Goal: Task Accomplishment & Management: Use online tool/utility

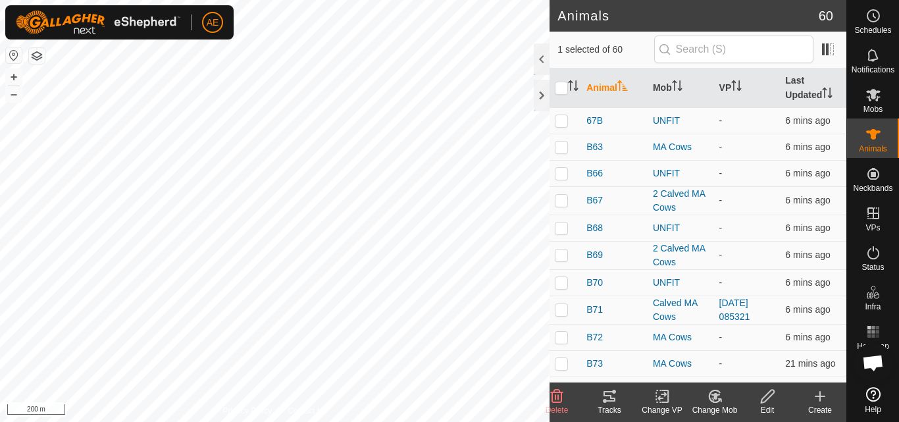
click at [715, 399] on icon at bounding box center [714, 396] width 9 height 7
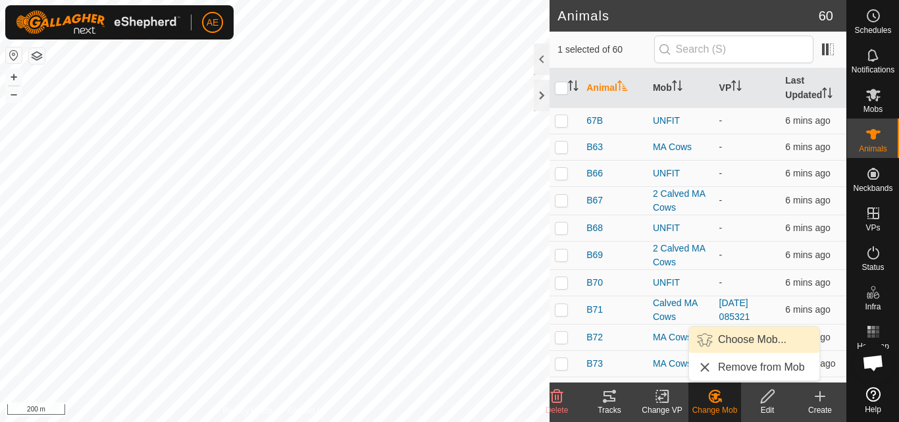
click at [746, 340] on link "Choose Mob..." at bounding box center [754, 339] width 130 height 26
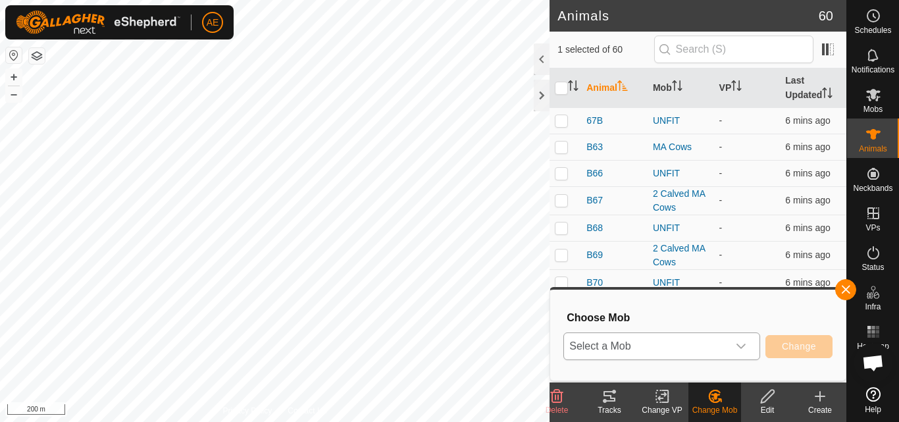
click at [745, 343] on icon "dropdown trigger" at bounding box center [740, 346] width 11 height 11
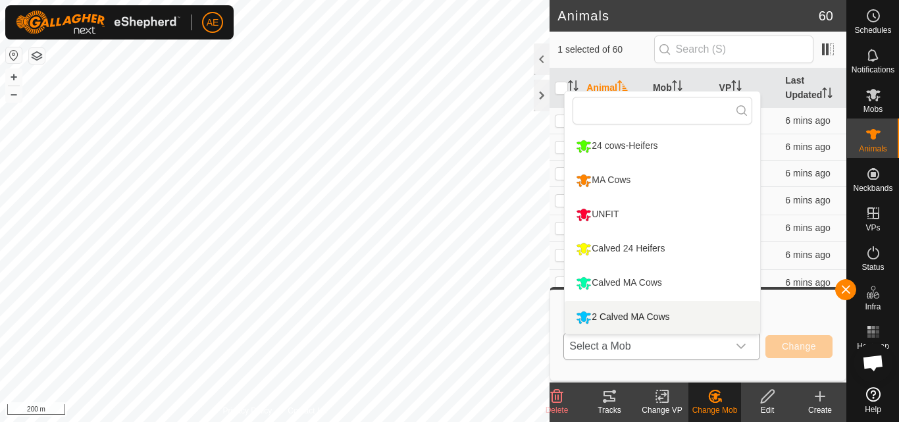
click at [710, 324] on li "2 Calved MA Cows" at bounding box center [661, 317] width 195 height 33
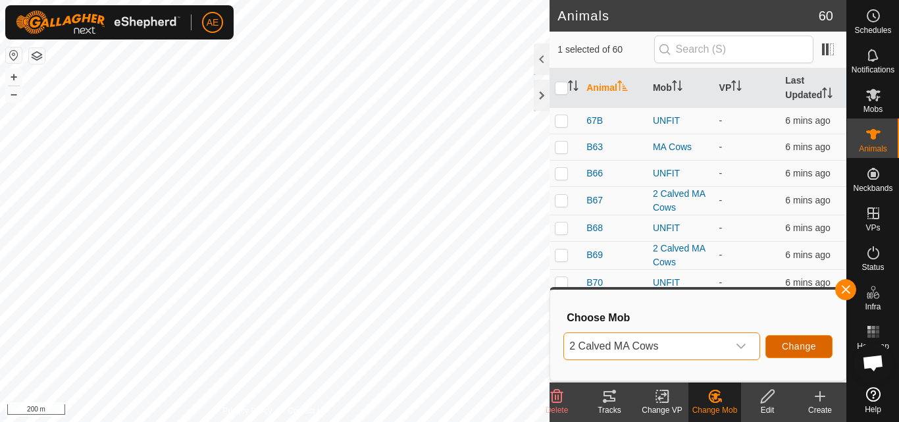
click at [796, 348] on span "Change" at bounding box center [798, 346] width 34 height 11
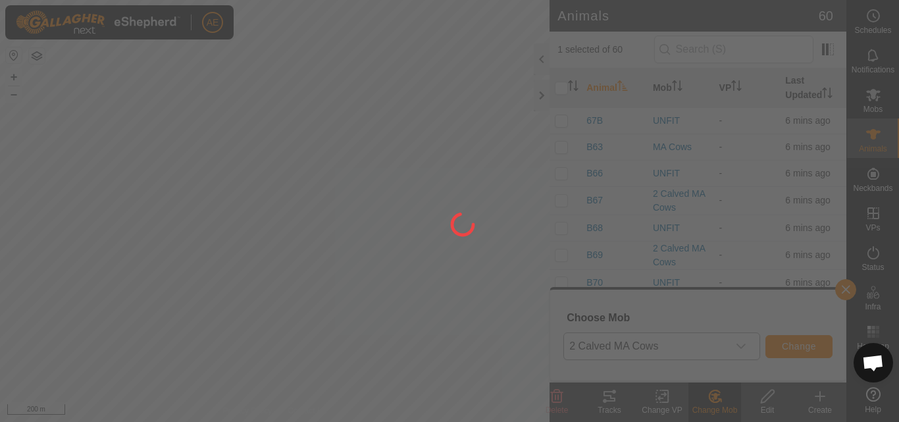
checkbox input "false"
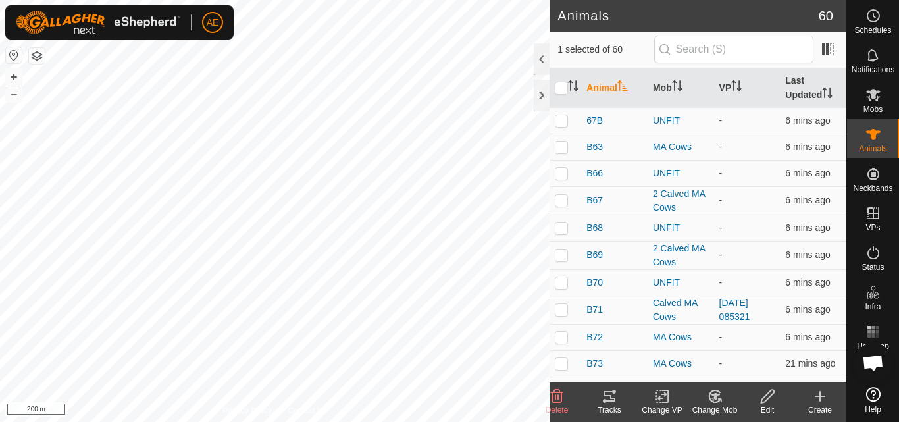
click at [718, 399] on icon at bounding box center [719, 400] width 3 height 3
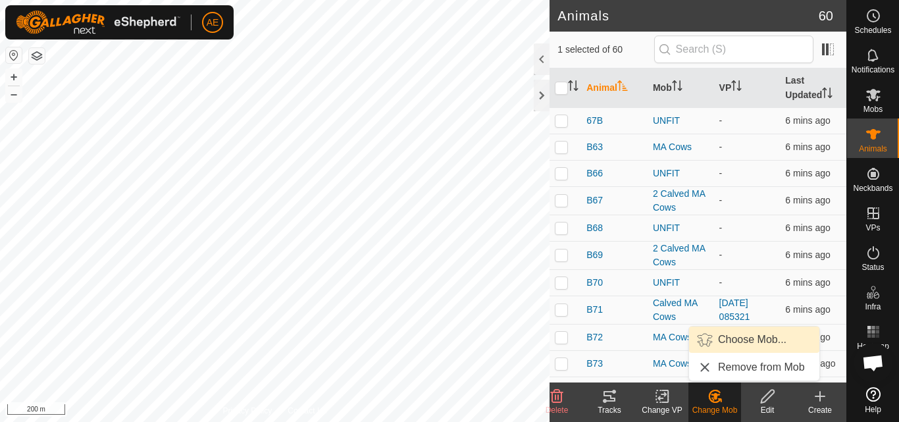
click at [747, 334] on link "Choose Mob..." at bounding box center [754, 339] width 130 height 26
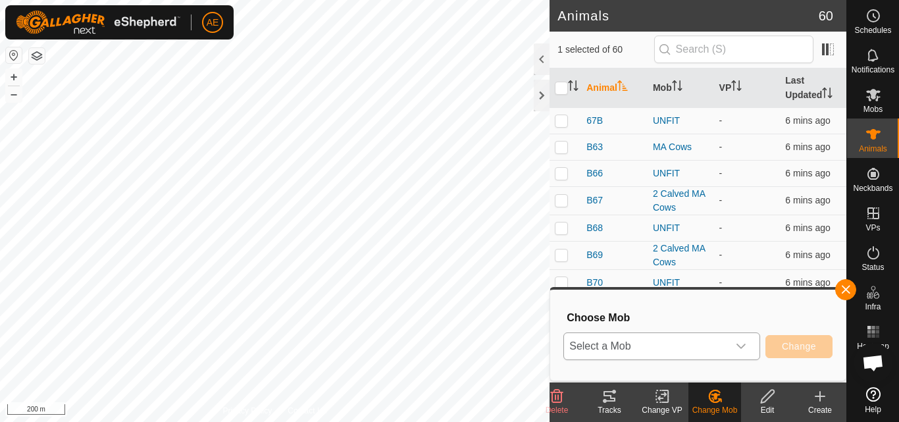
click at [741, 346] on icon "dropdown trigger" at bounding box center [740, 346] width 11 height 11
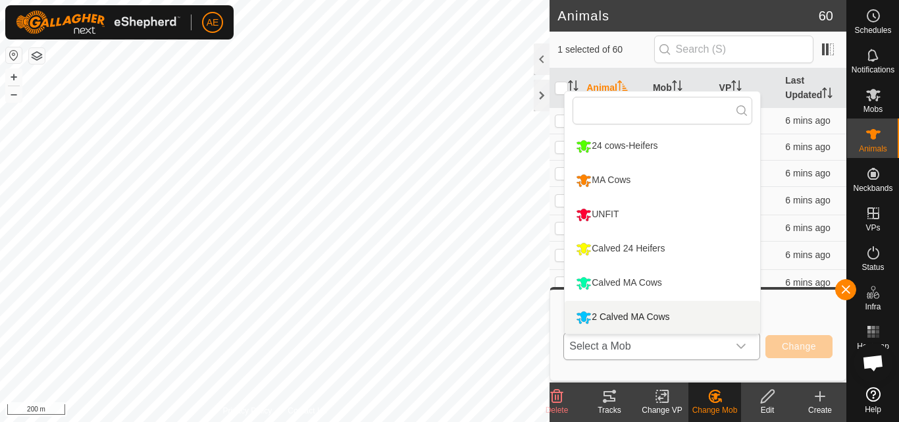
click at [700, 322] on li "2 Calved MA Cows" at bounding box center [661, 317] width 195 height 33
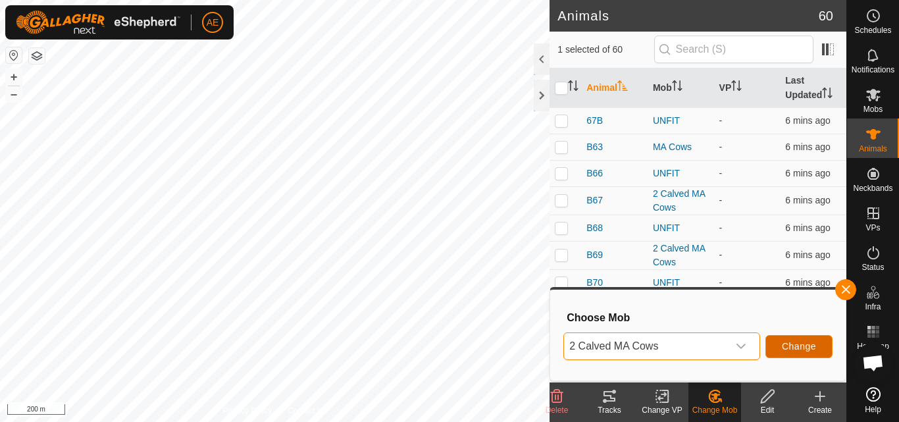
click at [781, 347] on span "Change" at bounding box center [798, 346] width 34 height 11
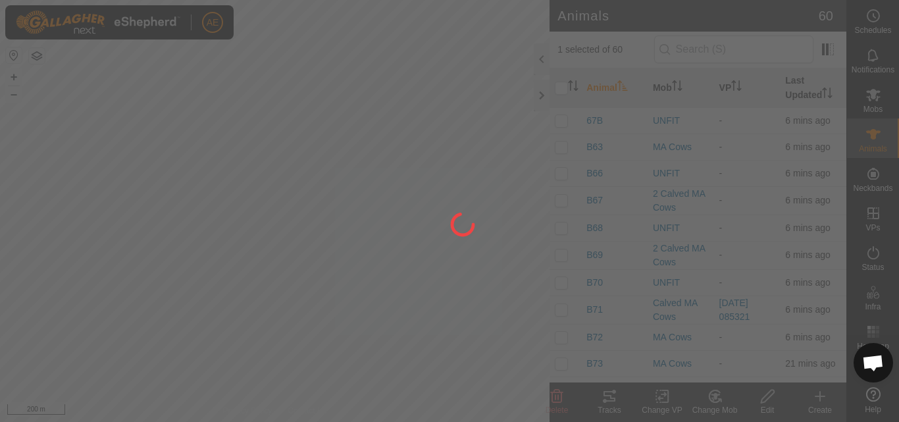
checkbox input "false"
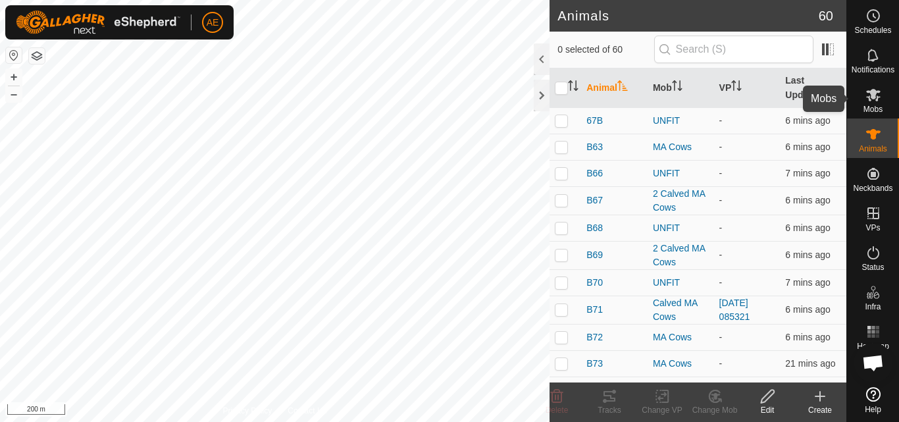
click at [876, 105] on span "Mobs" at bounding box center [872, 109] width 19 height 8
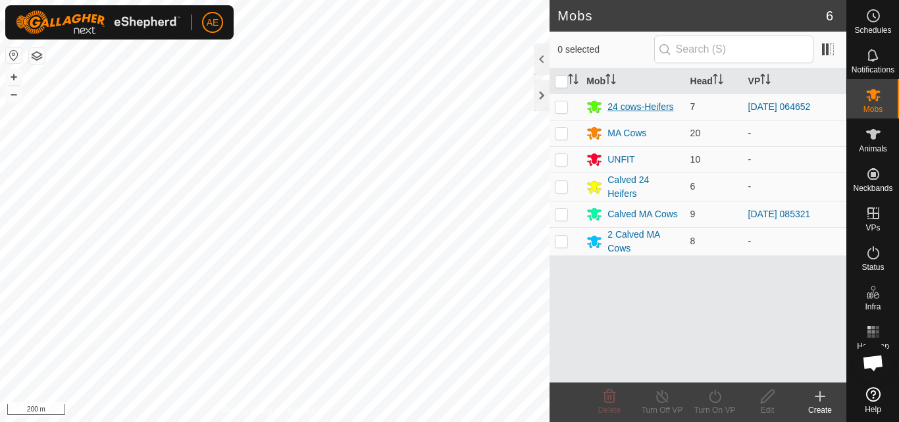
click at [616, 107] on div "24 cows-Heifers" at bounding box center [640, 107] width 66 height 14
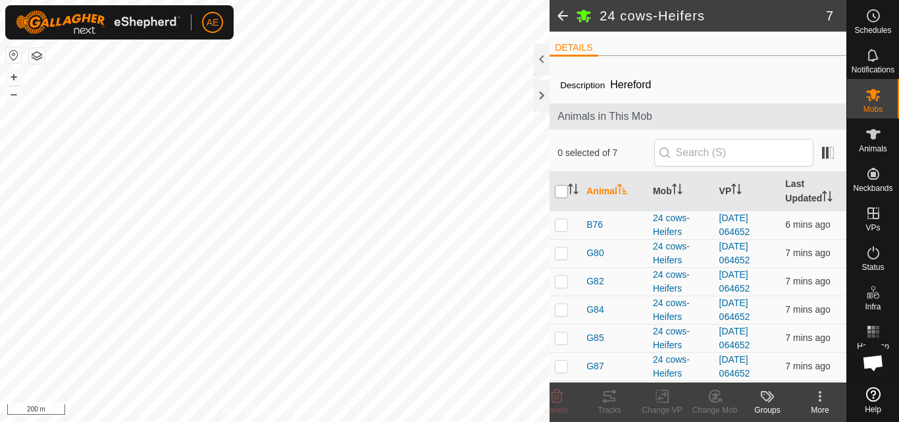
click at [560, 192] on input "checkbox" at bounding box center [561, 191] width 13 height 13
checkbox input "true"
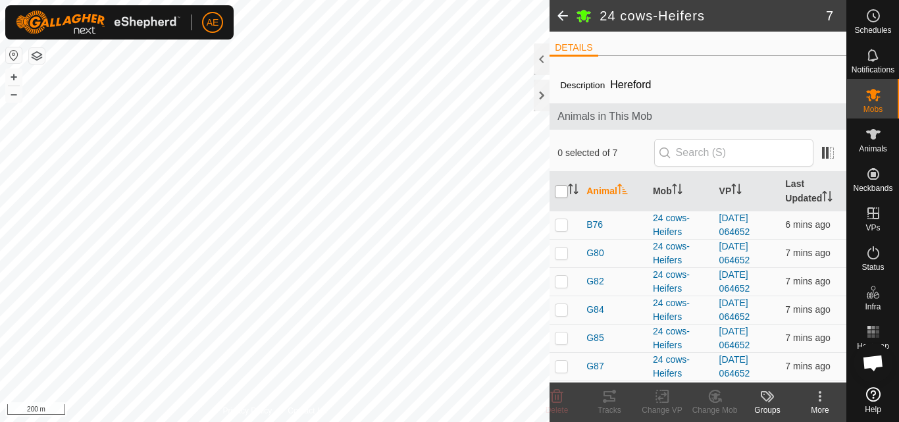
checkbox input "true"
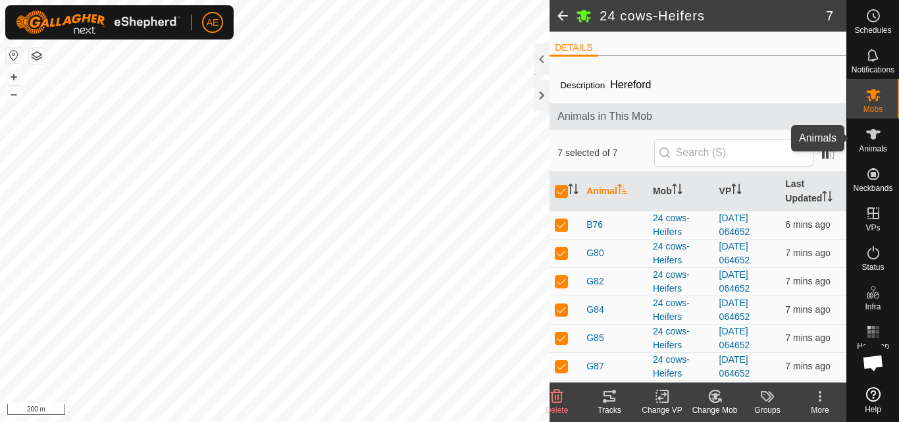
click at [866, 143] on es-animals-svg-icon at bounding box center [873, 134] width 24 height 21
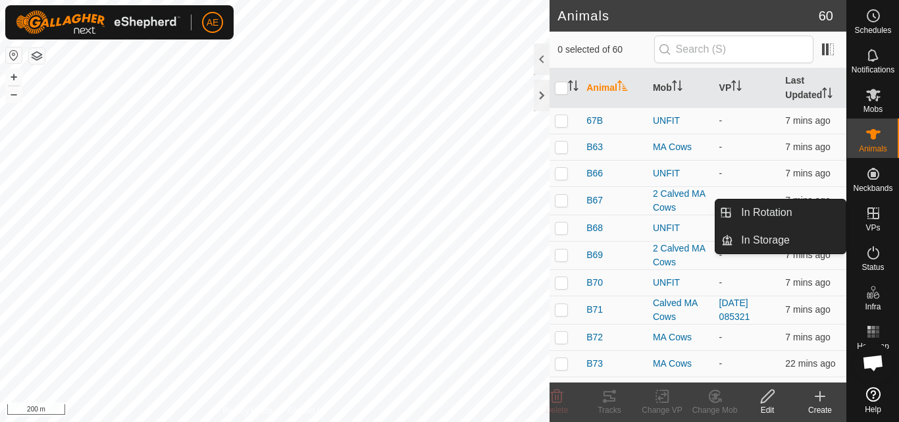
click at [878, 222] on es-virtualpaddocks-svg-icon at bounding box center [873, 213] width 24 height 21
click at [820, 207] on link "In Rotation" at bounding box center [789, 212] width 112 height 26
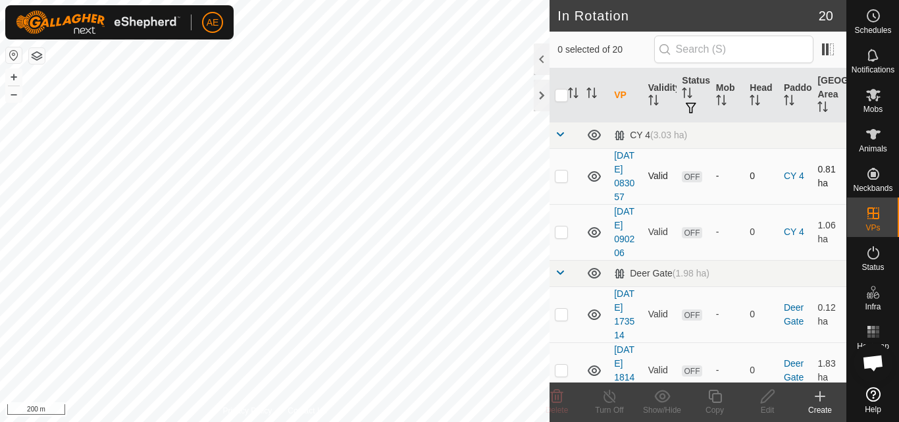
checkbox input "true"
click at [613, 401] on line at bounding box center [609, 396] width 11 height 11
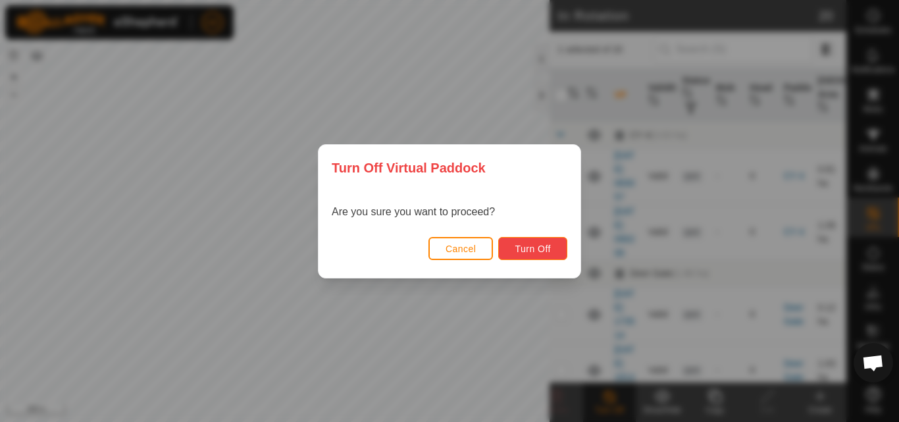
click at [542, 245] on span "Turn Off" at bounding box center [532, 248] width 36 height 11
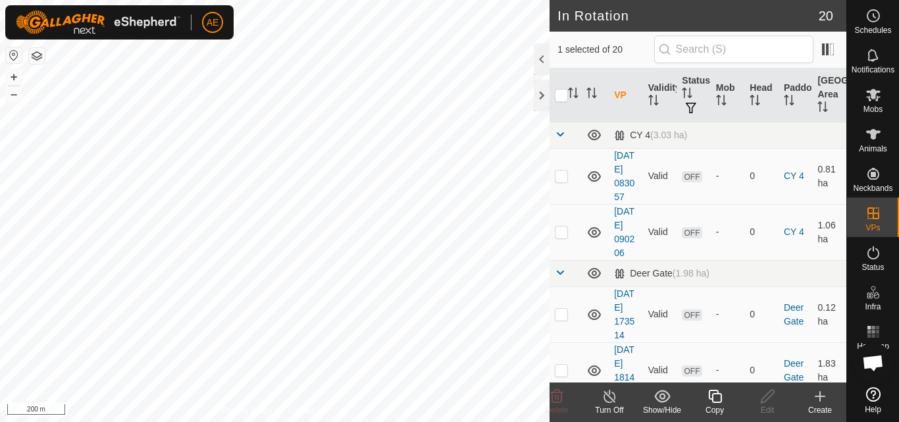
click at [614, 398] on icon at bounding box center [609, 395] width 12 height 13
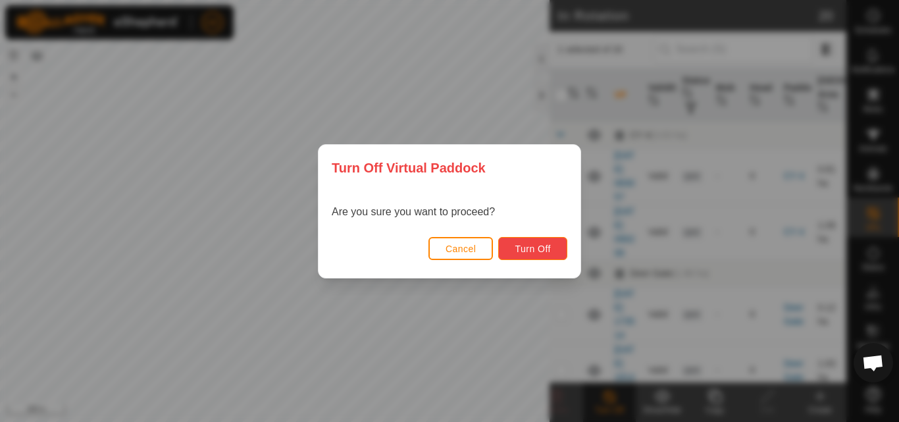
click at [541, 247] on span "Turn Off" at bounding box center [532, 248] width 36 height 11
